Goal: Task Accomplishment & Management: Use online tool/utility

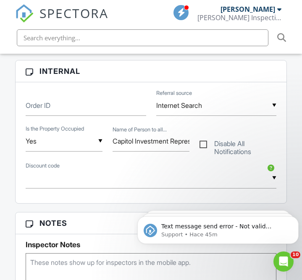
scroll to position [680, 0]
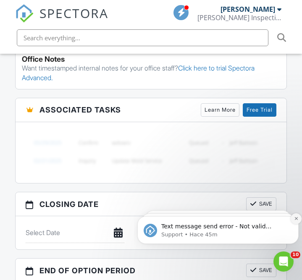
click at [291, 219] on button "Dismiss notification" at bounding box center [296, 218] width 11 height 11
click at [292, 219] on button "Dismiss notification" at bounding box center [296, 219] width 9 height 9
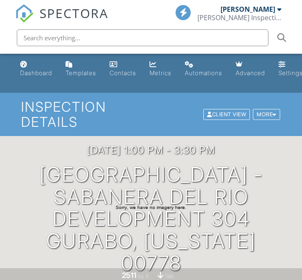
click at [277, 151] on div "08/25/2025 1:00 pm - 3:30 pm Camino de las Palmas Street - Sabanera del Rio Dev…" at bounding box center [151, 209] width 302 height 130
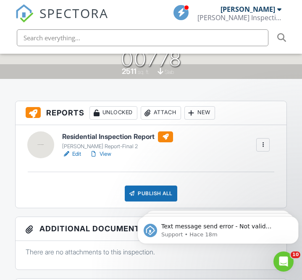
click at [105, 136] on h6 "Residential Inspection Report" at bounding box center [117, 136] width 111 height 11
